Goal: Find specific page/section: Find specific page/section

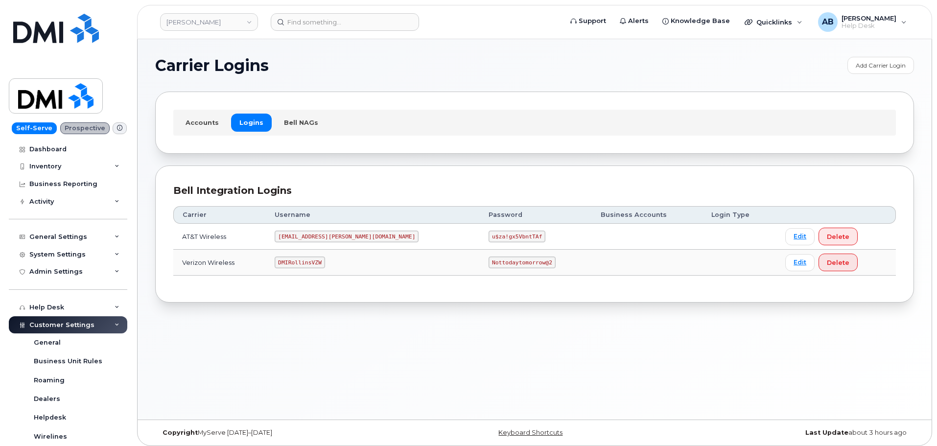
click at [314, 256] on code "DMIRollinsVZW" at bounding box center [300, 262] width 50 height 12
copy code "DMIRollinsVZW"
drag, startPoint x: 465, startPoint y: 271, endPoint x: 463, endPoint y: 264, distance: 7.1
click at [480, 269] on td "Nottodaytomorrow@2" at bounding box center [536, 263] width 112 height 26
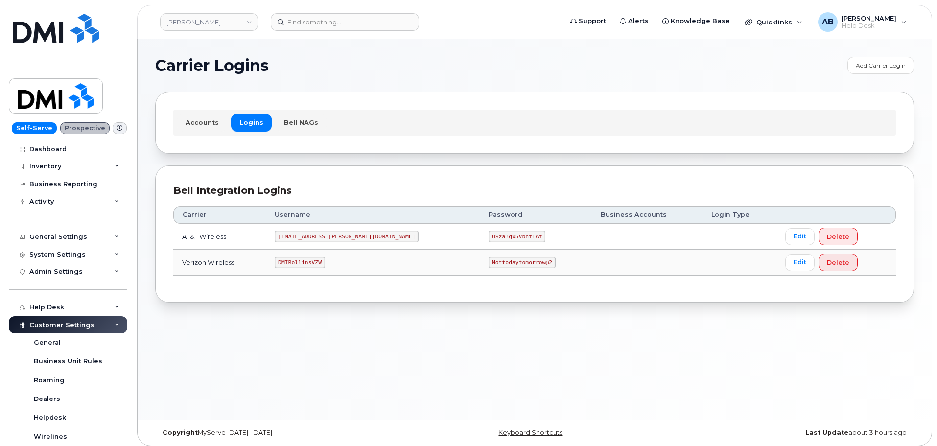
click at [488, 264] on code "Nottodaytomorrow@2" at bounding box center [521, 262] width 67 height 12
copy code "Nottodaytomorrow@2"
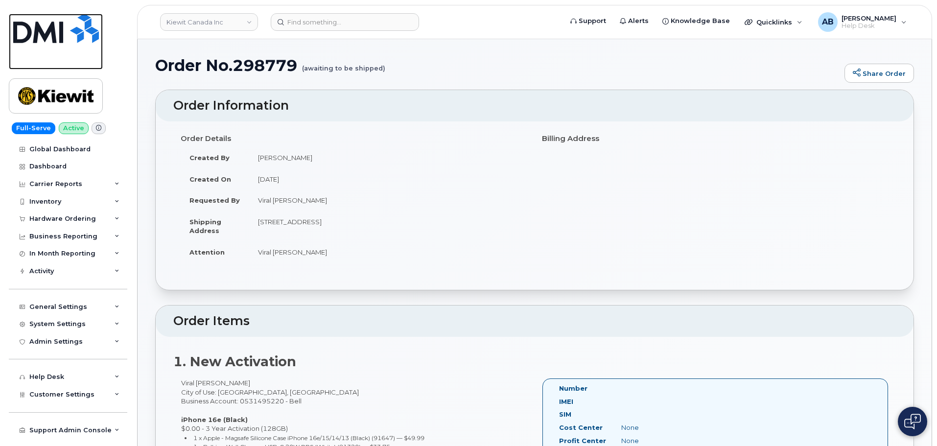
drag, startPoint x: 76, startPoint y: 32, endPoint x: 247, endPoint y: 2, distance: 172.8
click at [76, 32] on img at bounding box center [56, 28] width 86 height 29
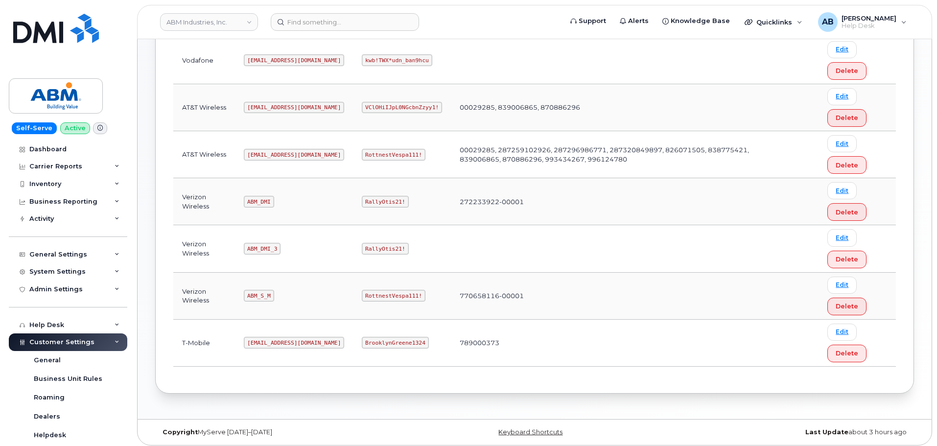
scroll to position [147, 0]
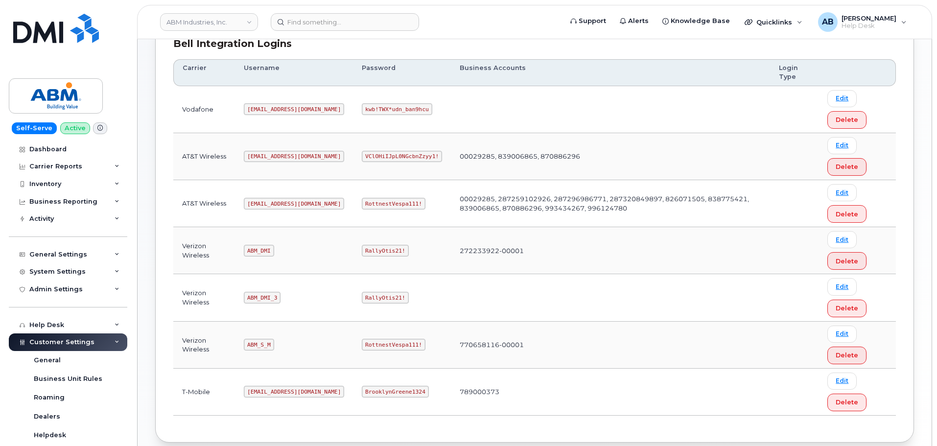
click at [266, 201] on code "abm@dminc.com" at bounding box center [294, 204] width 100 height 12
copy code "abm@dminc.com"
click at [362, 201] on code "RottnestVespa111!" at bounding box center [394, 204] width 64 height 12
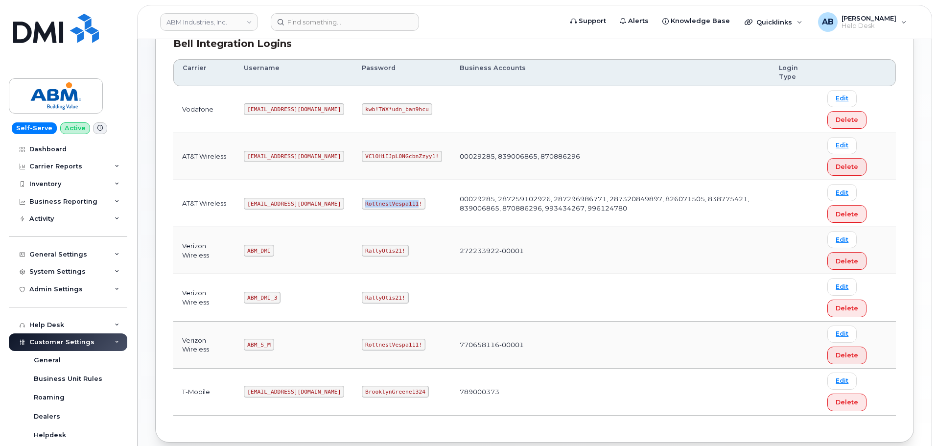
click at [362, 201] on code "RottnestVespa111!" at bounding box center [394, 204] width 64 height 12
copy code "RottnestVespa111!"
